Goal: Information Seeking & Learning: Find specific fact

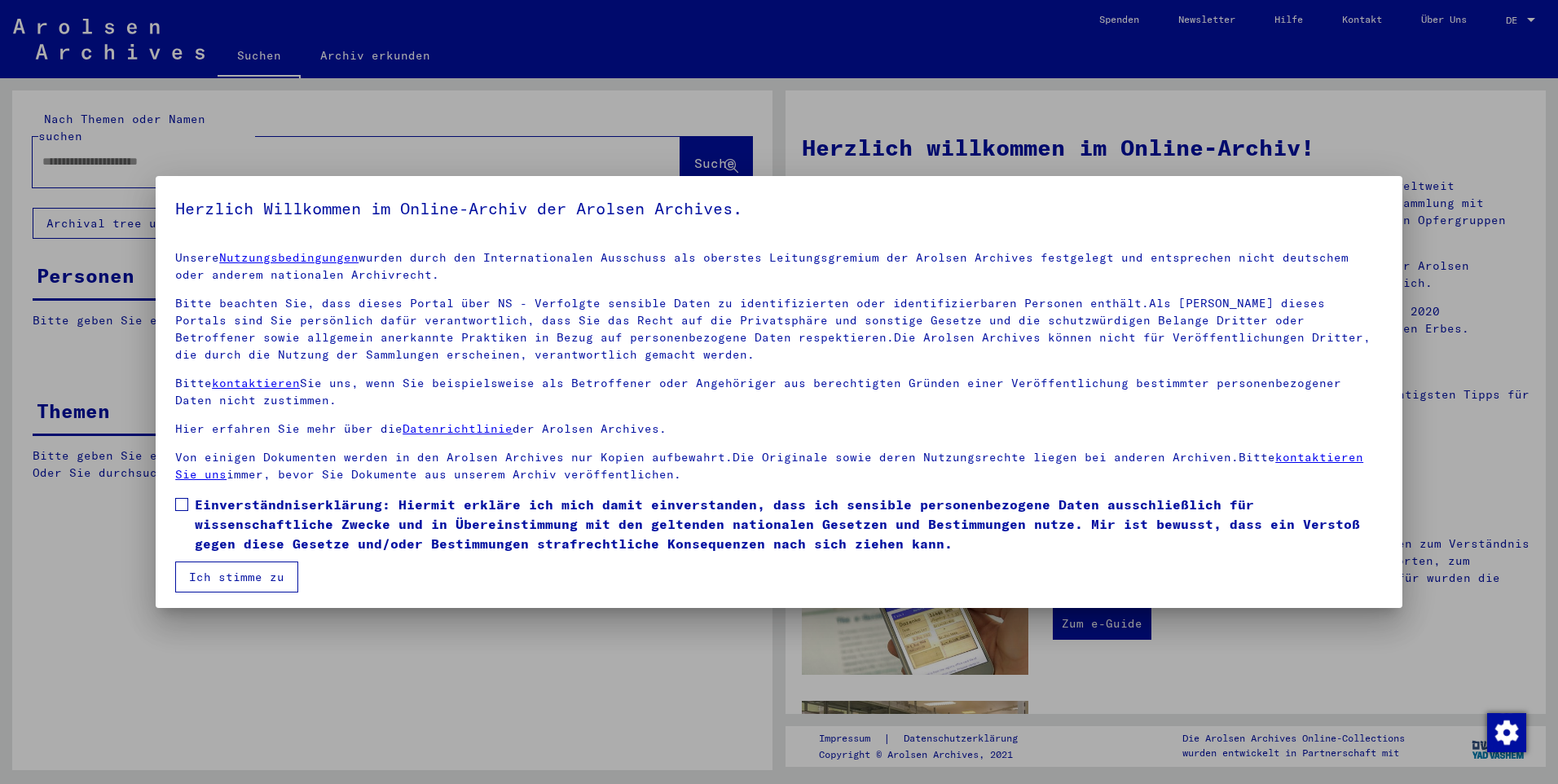
click at [173, 500] on mat-dialog-content "Unsere Nutzungsbedingungen wurden durch den Internationalen Ausschuss als obers…" at bounding box center [779, 415] width 1247 height 355
click at [186, 505] on span at bounding box center [181, 504] width 13 height 13
drag, startPoint x: 209, startPoint y: 576, endPoint x: 128, endPoint y: 404, distance: 190.1
click at [209, 576] on button "Ich stimme zu" at bounding box center [237, 576] width 123 height 31
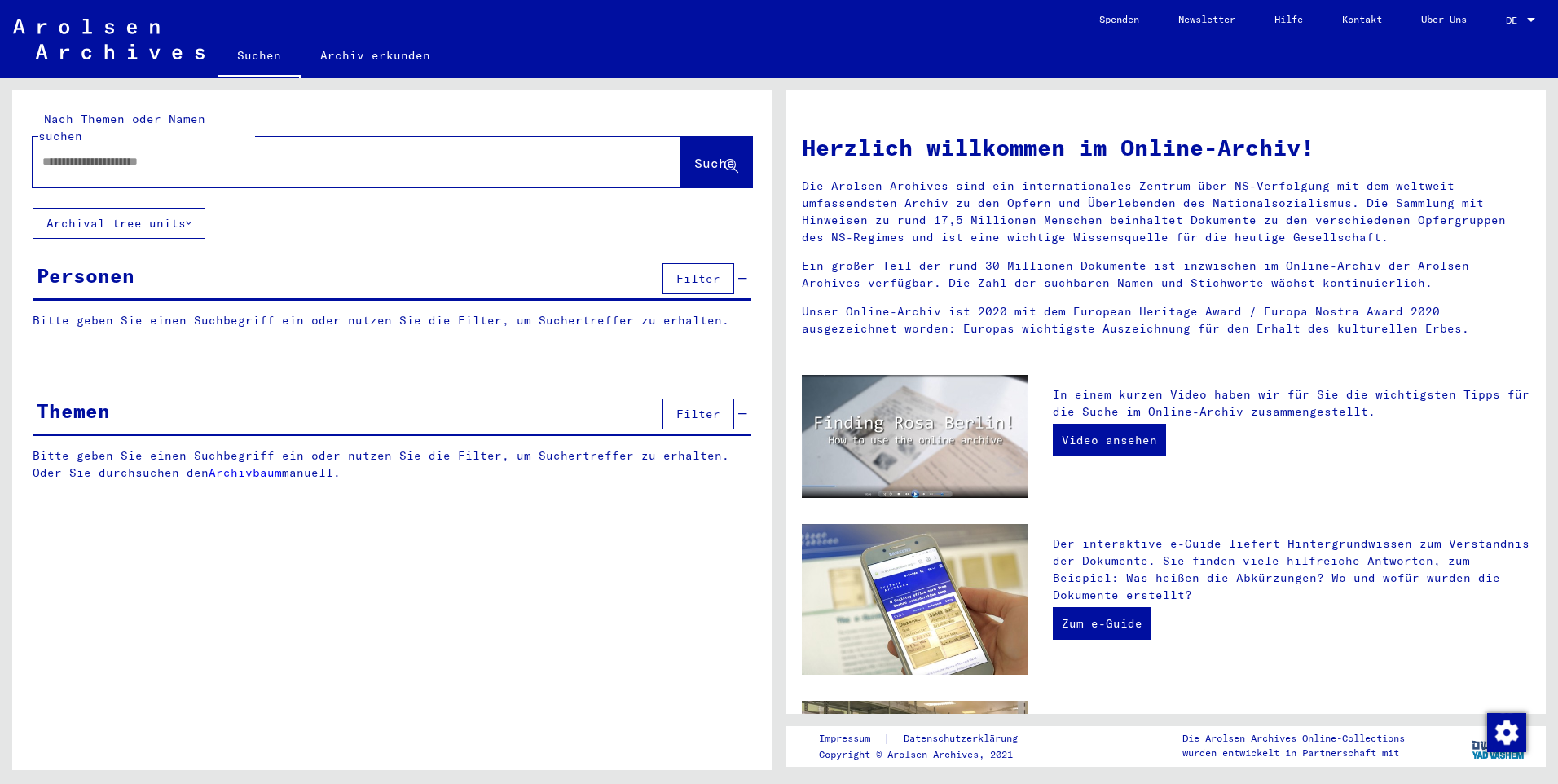
click at [74, 153] on div at bounding box center [332, 162] width 599 height 37
click at [77, 153] on input "text" at bounding box center [336, 162] width 589 height 18
type input "**********"
click at [694, 155] on span "Suche" at bounding box center [714, 163] width 40 height 17
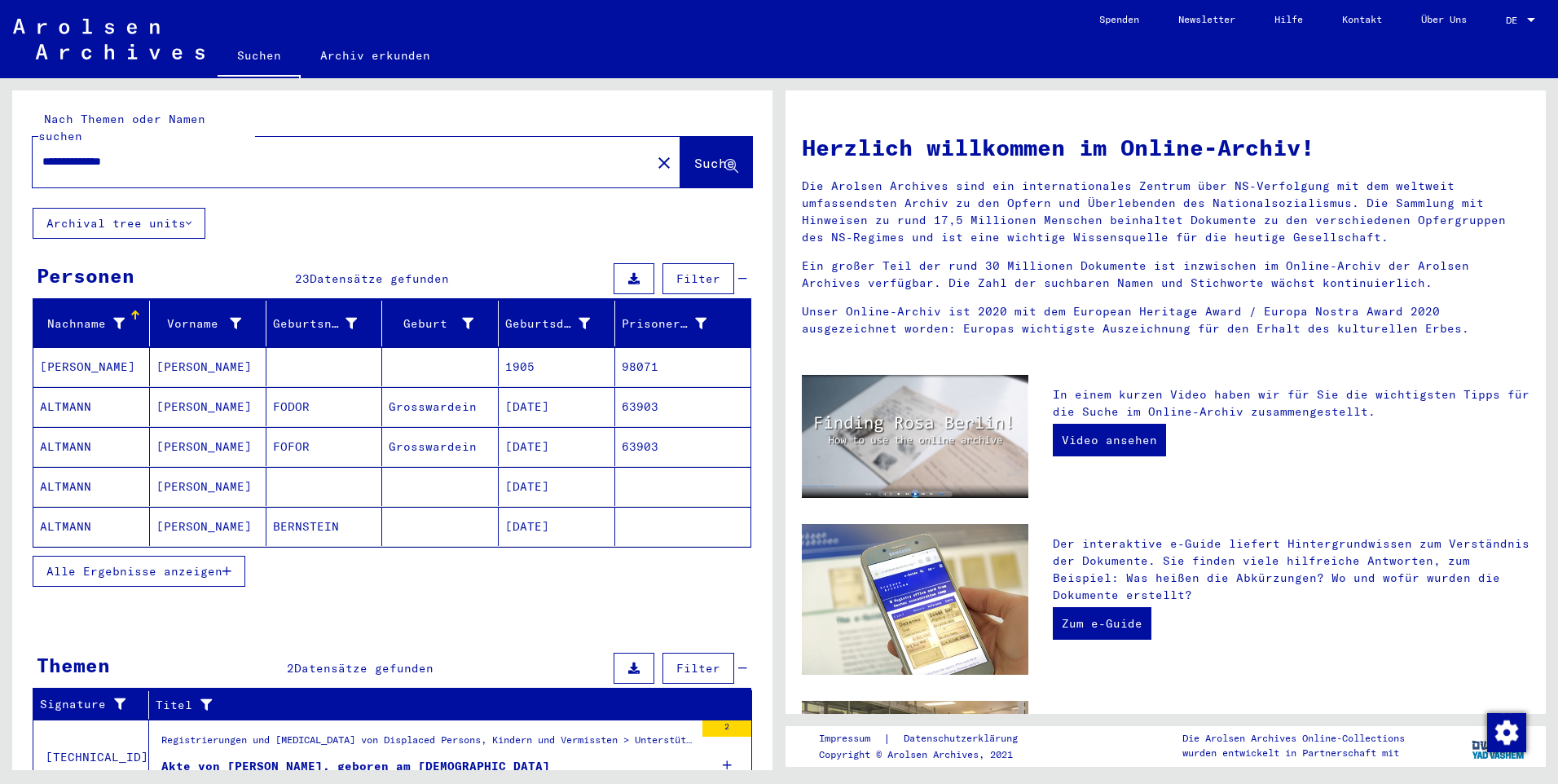
click at [158, 564] on span "Alle Ergebnisse anzeigen" at bounding box center [134, 571] width 176 height 15
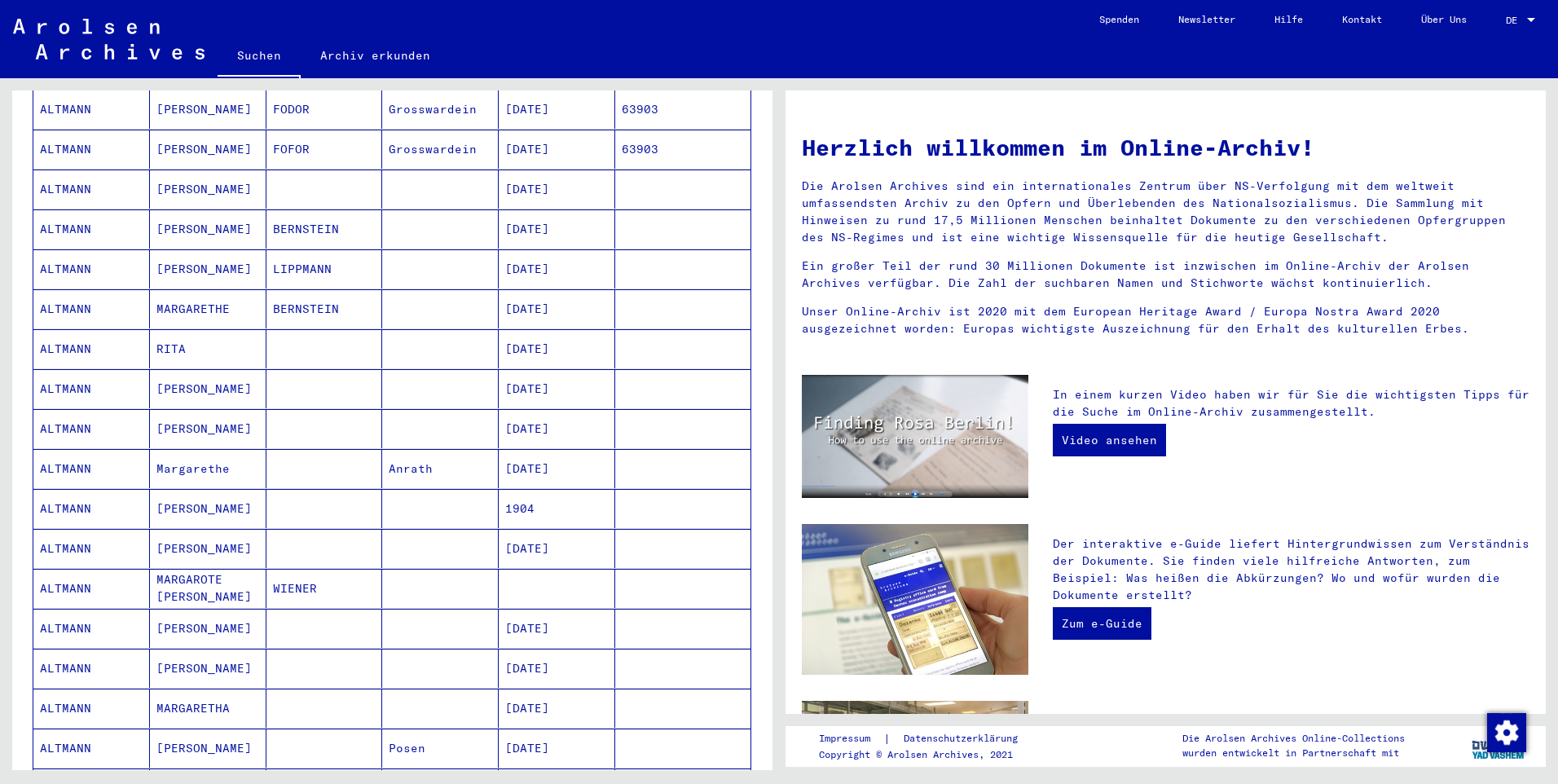
scroll to position [326, 0]
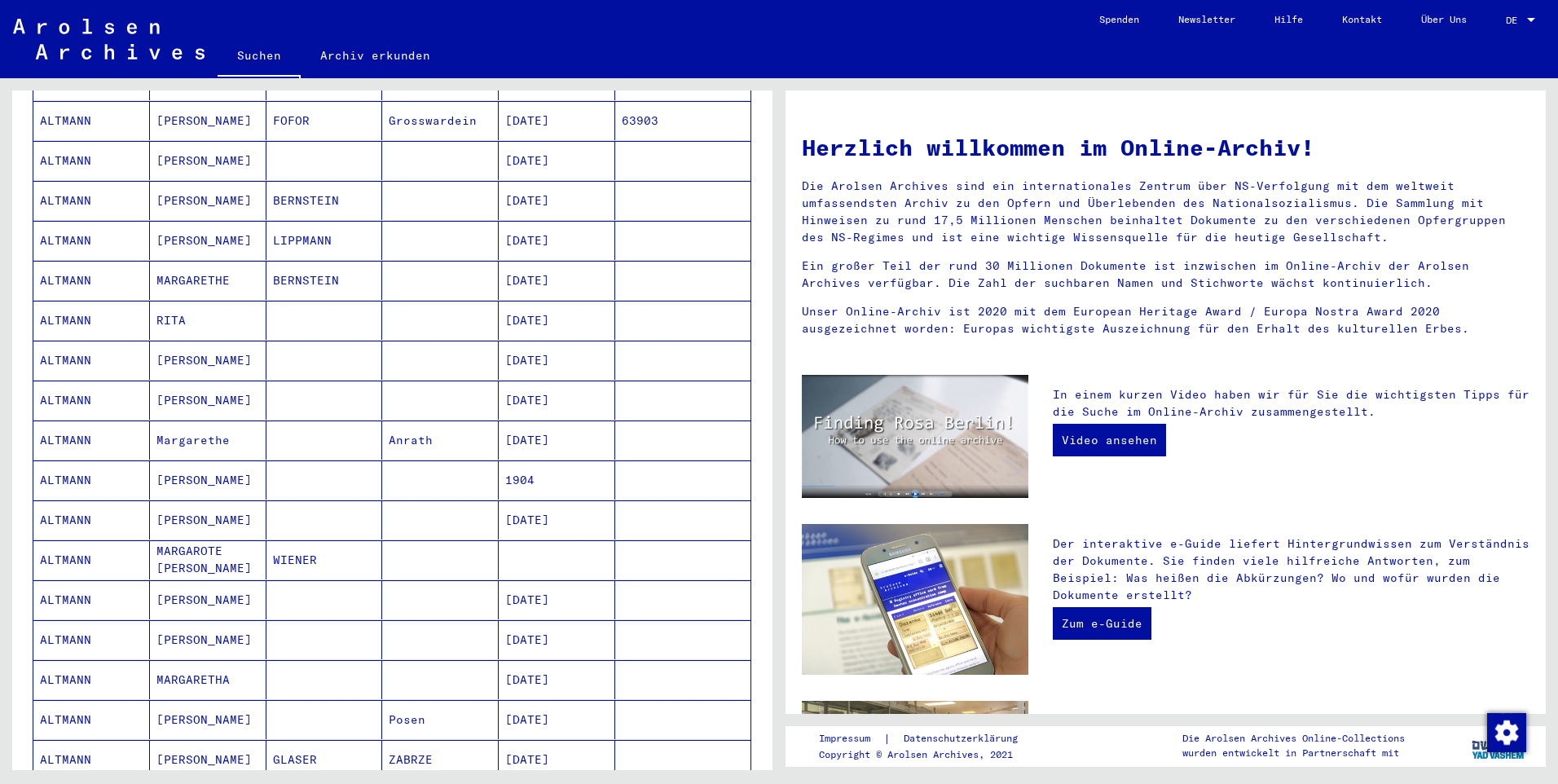
click at [352, 307] on mat-cell at bounding box center [324, 320] width 117 height 39
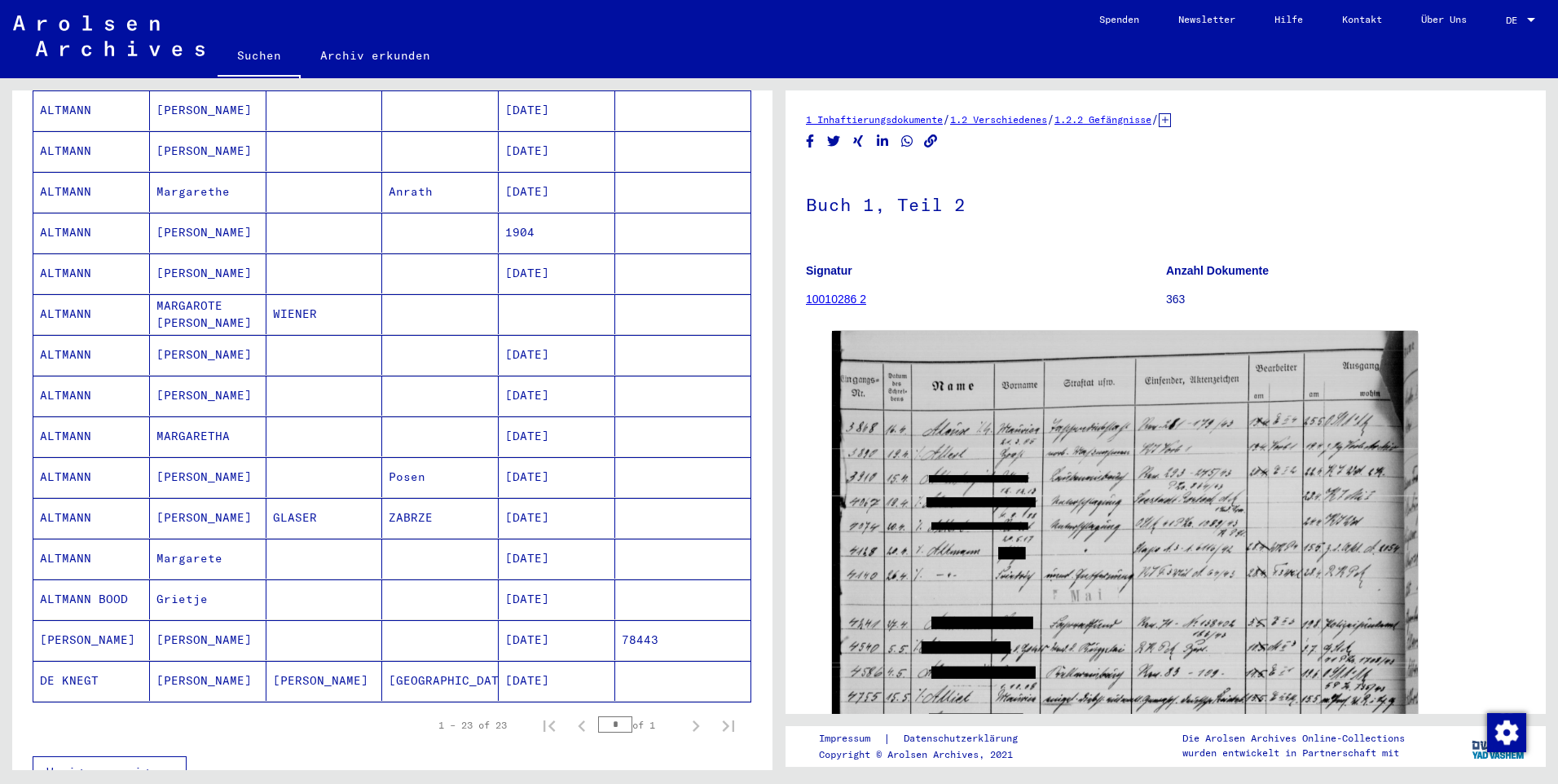
scroll to position [491, 0]
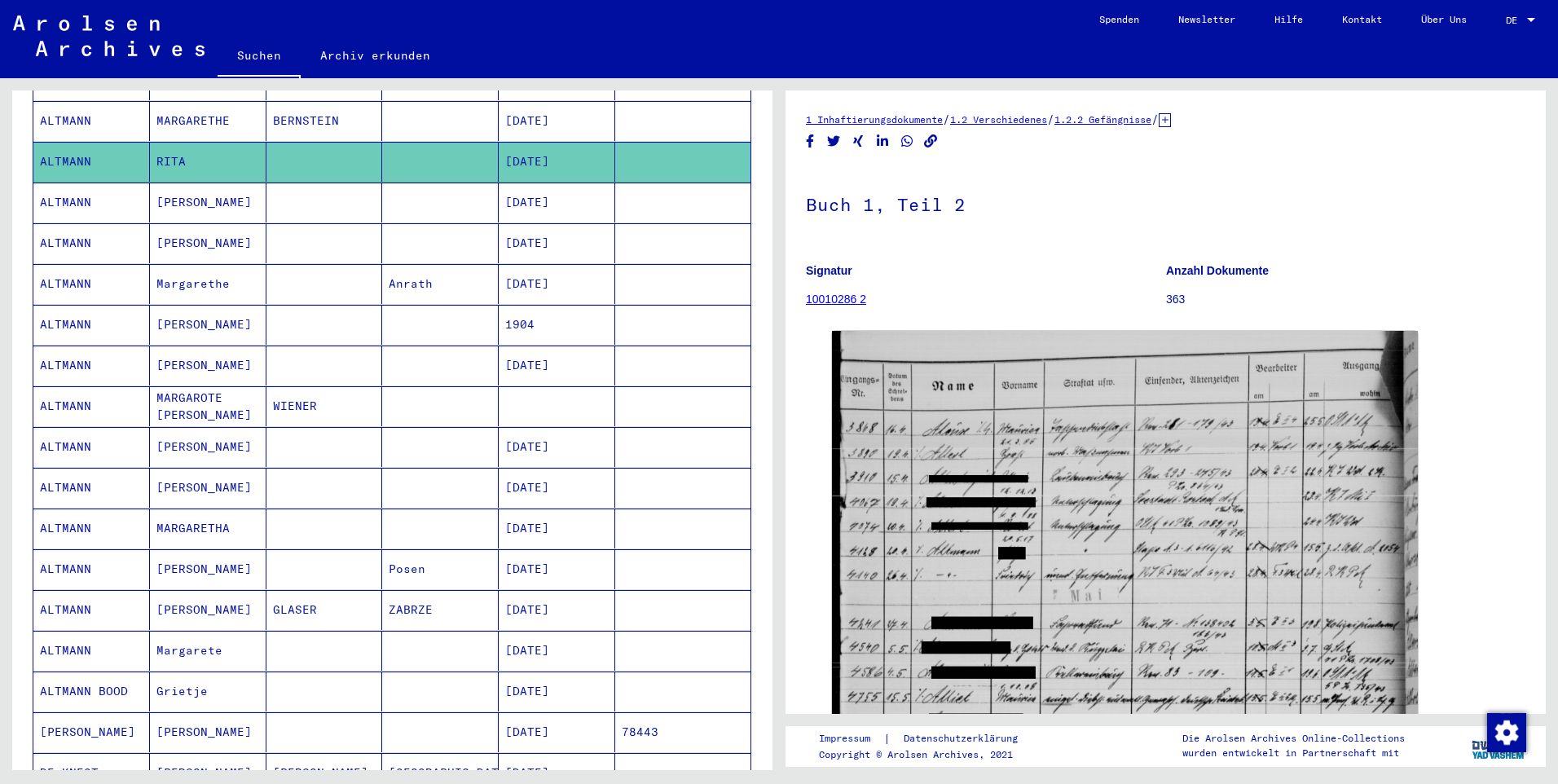
click at [273, 427] on mat-cell at bounding box center [324, 447] width 117 height 40
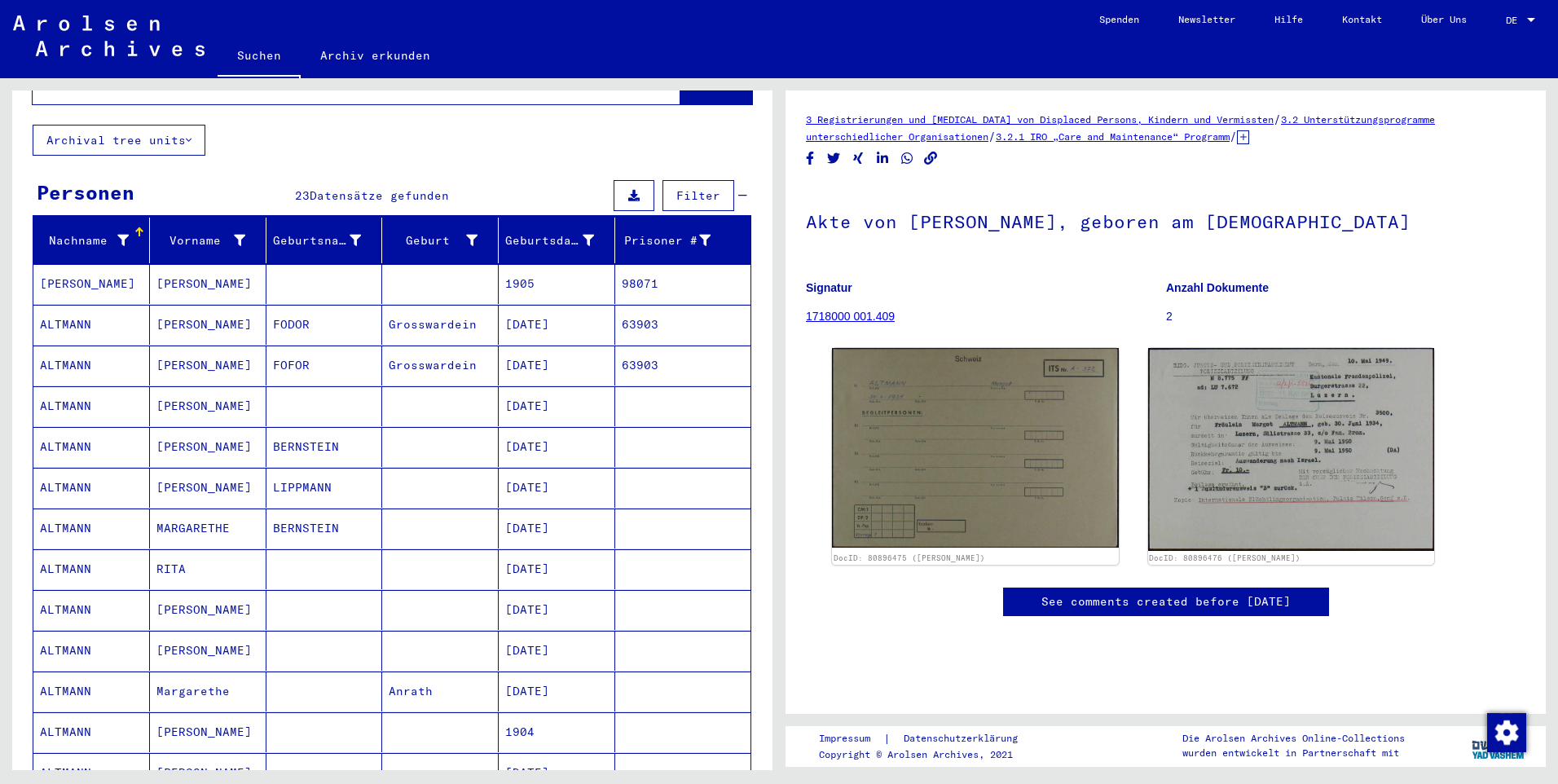
scroll to position [2, 0]
